Goal: Information Seeking & Learning: Learn about a topic

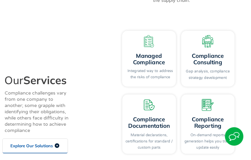
scroll to position [648, 0]
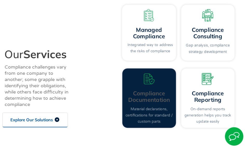
click at [137, 89] on link "Compliance Documentation" at bounding box center [149, 96] width 42 height 14
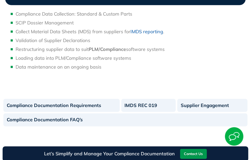
scroll to position [544, 0]
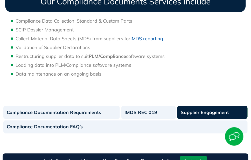
click at [191, 112] on link "Supplier Engagement" at bounding box center [212, 112] width 70 height 13
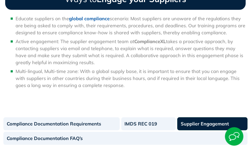
scroll to position [441, 0]
